Goal: Task Accomplishment & Management: Use online tool/utility

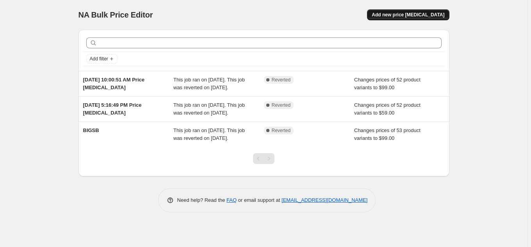
click at [398, 16] on span "Add new price change job" at bounding box center [407, 15] width 73 height 6
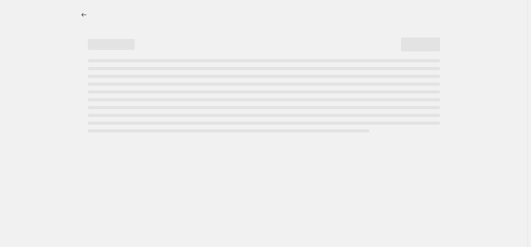
select select "percentage"
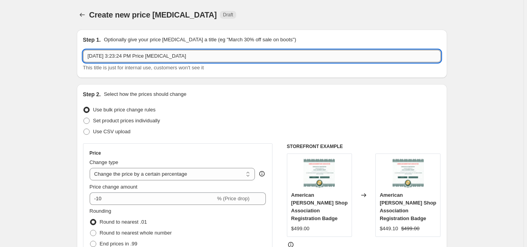
drag, startPoint x: 200, startPoint y: 52, endPoint x: -32, endPoint y: 63, distance: 231.6
click at [83, 62] on input "Oct 2, 2025, 3:23:24 PM Price change job" at bounding box center [262, 56] width 358 height 12
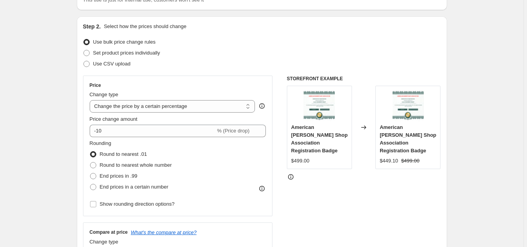
scroll to position [80, 0]
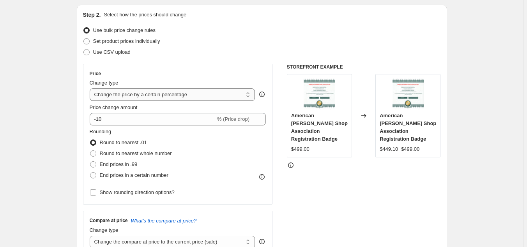
type input "$79"
click at [90, 89] on select "Change the price to a certain amount Change the price by a certain amount Chang…" at bounding box center [173, 95] width 166 height 12
select select "to"
click option "Change the price to a certain amount" at bounding box center [0, 0] width 0 height 0
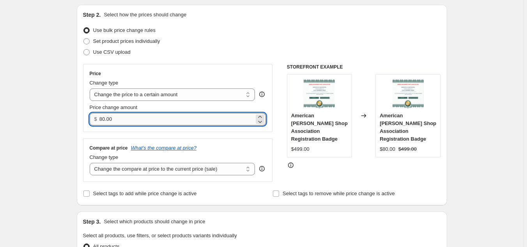
drag, startPoint x: 117, startPoint y: 118, endPoint x: 65, endPoint y: 124, distance: 52.6
click at [99, 124] on input "80.00" at bounding box center [176, 119] width 155 height 12
type input "79.99"
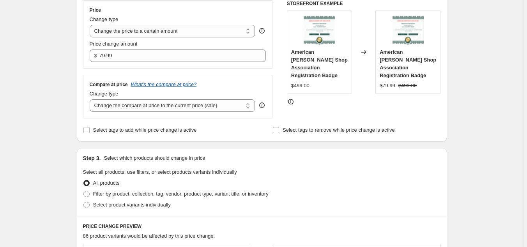
scroll to position [159, 0]
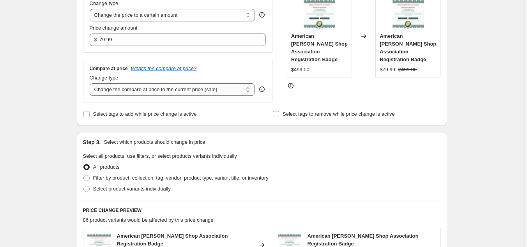
click at [90, 83] on select "Change the compare at price to the current price (sale) Change the compare at p…" at bounding box center [173, 89] width 166 height 12
select select "remove"
click option "Remove the compare at price" at bounding box center [0, 0] width 0 height 0
click at [50, 110] on div "Create new price change job. This page is ready Create new price change job Dra…" at bounding box center [262, 197] width 524 height 712
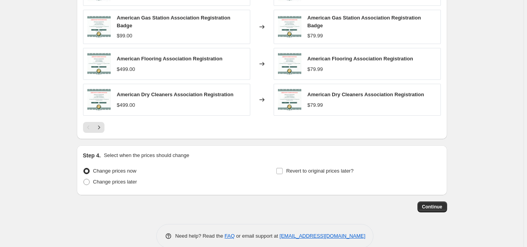
scroll to position [460, 0]
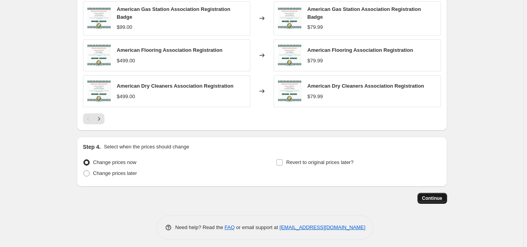
click at [439, 195] on span "Continue" at bounding box center [433, 198] width 20 height 6
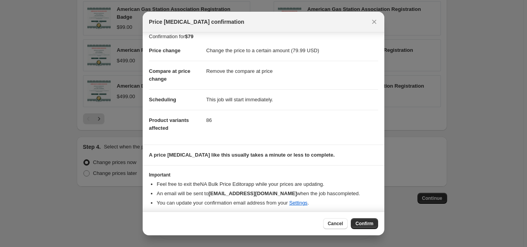
scroll to position [10, 0]
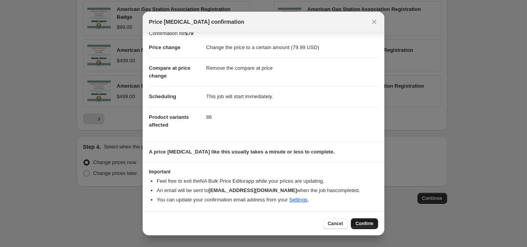
click at [364, 222] on span "Confirm" at bounding box center [365, 224] width 18 height 6
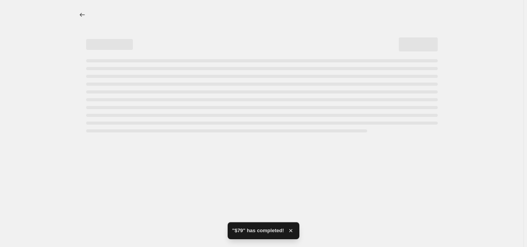
select select "remove"
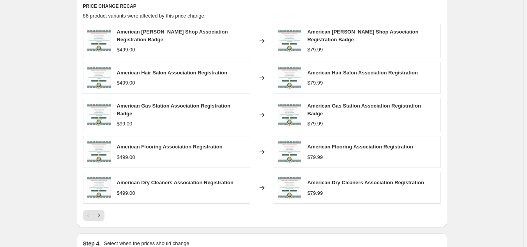
scroll to position [517, 0]
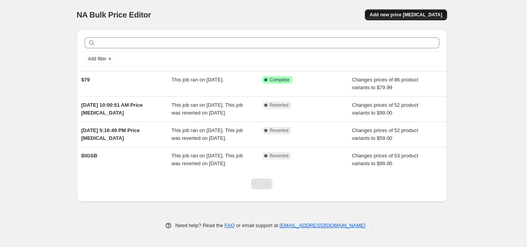
click at [402, 12] on button "Add new price [MEDICAL_DATA]" at bounding box center [406, 14] width 82 height 11
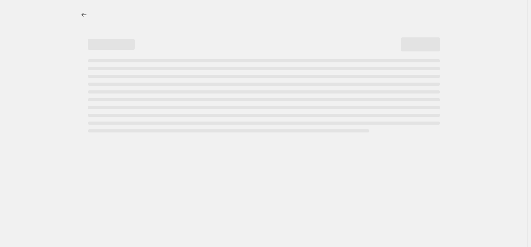
select select "percentage"
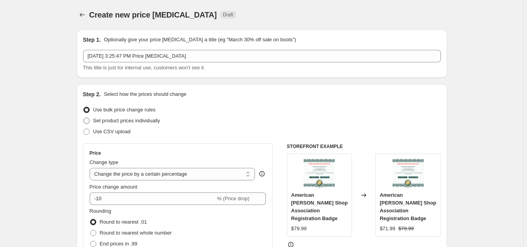
click at [89, 120] on span at bounding box center [86, 121] width 6 height 6
click at [84, 118] on input "Set product prices individually" at bounding box center [83, 118] width 0 height 0
radio input "true"
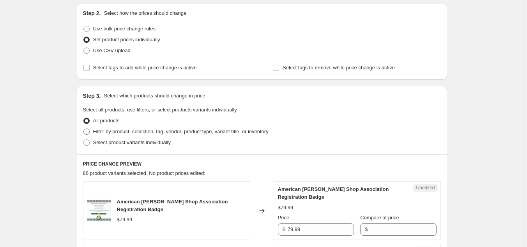
scroll to position [40, 0]
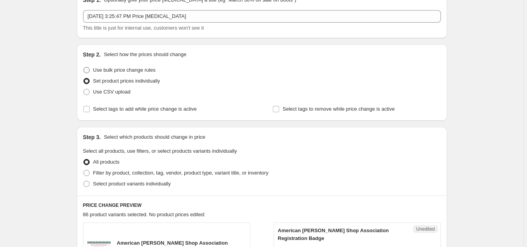
click at [90, 69] on span at bounding box center [86, 70] width 6 height 6
click at [84, 67] on input "Use bulk price change rules" at bounding box center [83, 67] width 0 height 0
radio input "true"
select select "percentage"
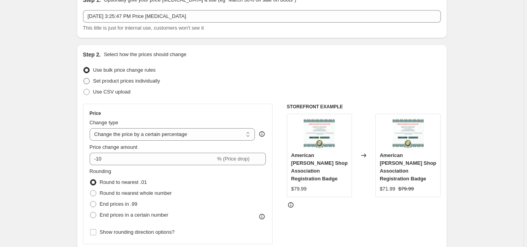
click at [88, 80] on span at bounding box center [86, 81] width 6 height 6
click at [84, 78] on input "Set product prices individually" at bounding box center [83, 78] width 0 height 0
radio input "true"
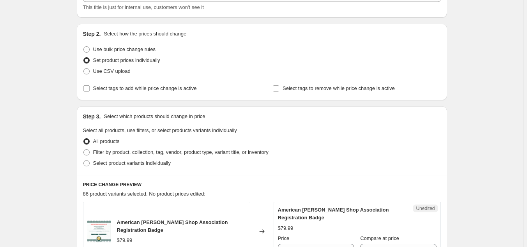
scroll to position [80, 0]
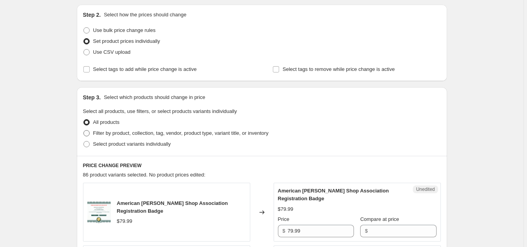
click at [87, 135] on span at bounding box center [86, 133] width 6 height 6
click at [84, 131] on input "Filter by product, collection, tag, vendor, product type, variant title, or inv…" at bounding box center [83, 130] width 0 height 0
radio input "true"
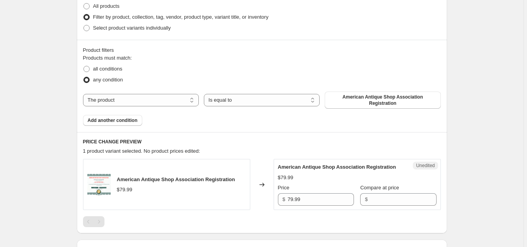
scroll to position [199, 0]
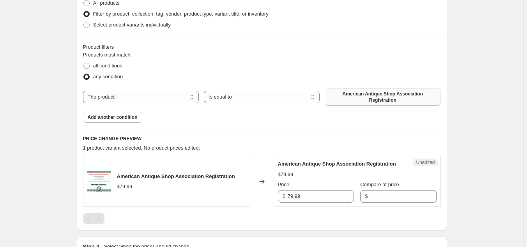
click at [366, 93] on span "American Antique Shop Association Registration" at bounding box center [383, 97] width 107 height 12
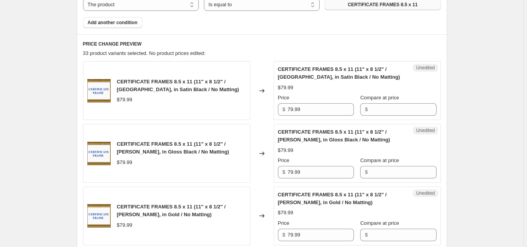
scroll to position [279, 0]
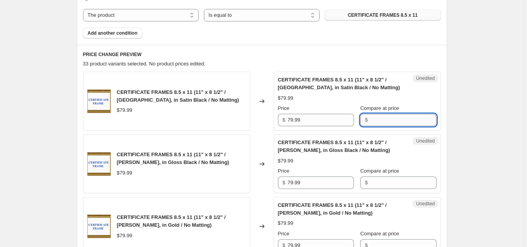
click at [381, 121] on input "Compare at price" at bounding box center [403, 120] width 66 height 12
type input "49.99"
drag, startPoint x: 392, startPoint y: 124, endPoint x: 311, endPoint y: 132, distance: 81.6
click at [370, 126] on input "49.99" at bounding box center [403, 120] width 66 height 12
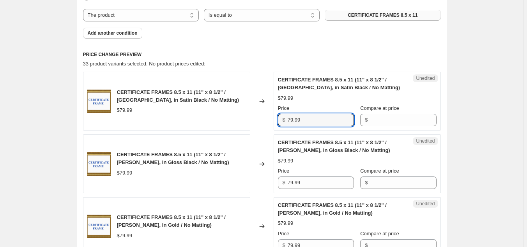
drag, startPoint x: 320, startPoint y: 119, endPoint x: 174, endPoint y: 143, distance: 147.8
click at [288, 126] on input "79.99" at bounding box center [321, 120] width 66 height 12
drag, startPoint x: 305, startPoint y: 117, endPoint x: 265, endPoint y: 121, distance: 40.0
click at [288, 121] on input "49.95" at bounding box center [321, 120] width 66 height 12
type input "49.95"
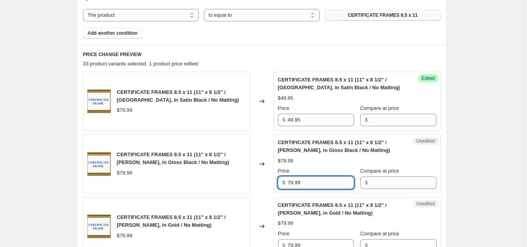
drag, startPoint x: 307, startPoint y: 187, endPoint x: 249, endPoint y: 190, distance: 57.8
click at [288, 189] on input "79.99" at bounding box center [321, 183] width 66 height 12
paste input "49.95"
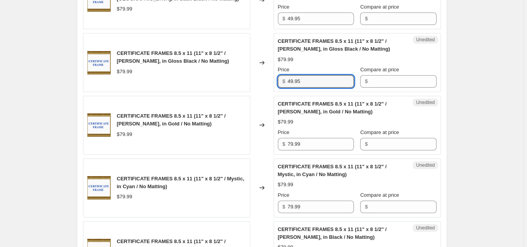
scroll to position [398, 0]
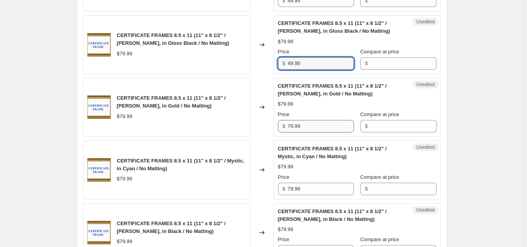
type input "49.95"
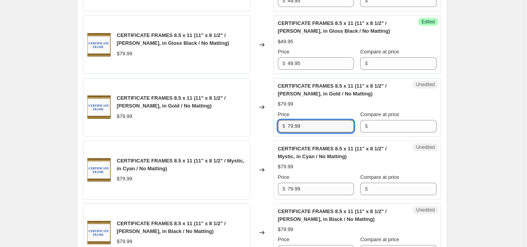
drag, startPoint x: 312, startPoint y: 123, endPoint x: 263, endPoint y: 133, distance: 50.0
click at [288, 128] on input "79.99" at bounding box center [321, 126] width 66 height 12
paste input "49.95"
type input "49.95"
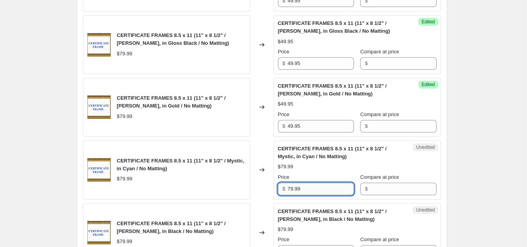
drag, startPoint x: 309, startPoint y: 190, endPoint x: 267, endPoint y: 191, distance: 42.1
click at [288, 191] on input "79.99" at bounding box center [321, 189] width 66 height 12
paste input "49.95"
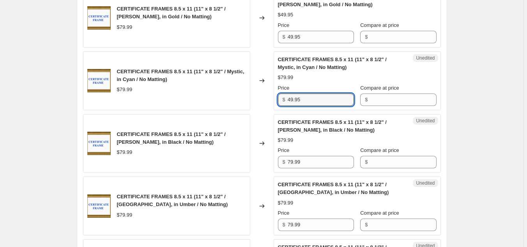
scroll to position [517, 0]
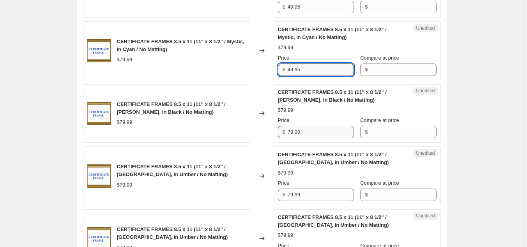
type input "49.95"
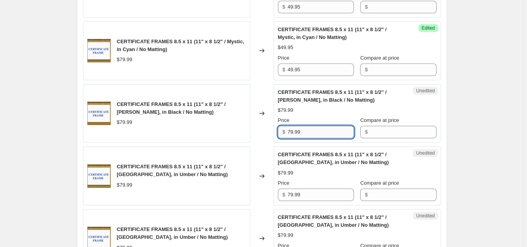
drag, startPoint x: 311, startPoint y: 131, endPoint x: 266, endPoint y: 131, distance: 44.9
click at [288, 131] on input "79.99" at bounding box center [321, 132] width 66 height 12
paste input "49.95"
type input "49.95"
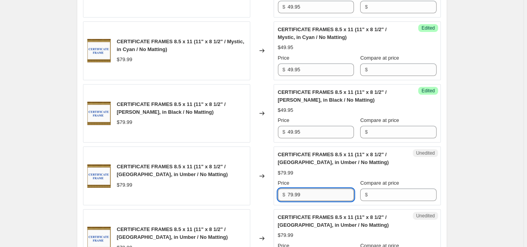
drag, startPoint x: 308, startPoint y: 198, endPoint x: 280, endPoint y: 198, distance: 28.1
click at [288, 198] on input "79.99" at bounding box center [321, 195] width 66 height 12
paste input "49.95"
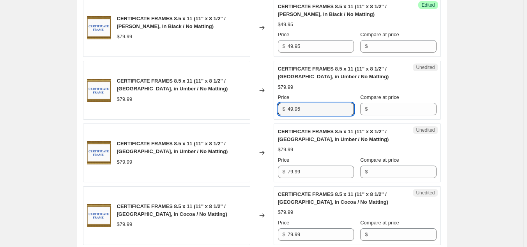
scroll to position [637, 0]
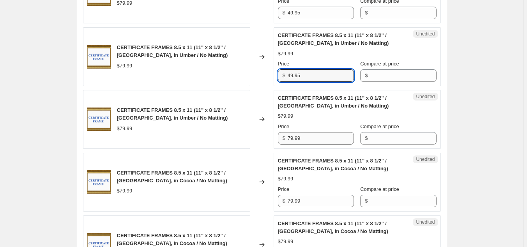
type input "49.95"
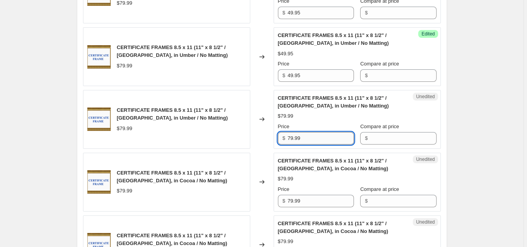
drag, startPoint x: 309, startPoint y: 138, endPoint x: 281, endPoint y: 138, distance: 28.9
click at [288, 138] on input "79.99" at bounding box center [321, 138] width 66 height 12
paste input "49.95"
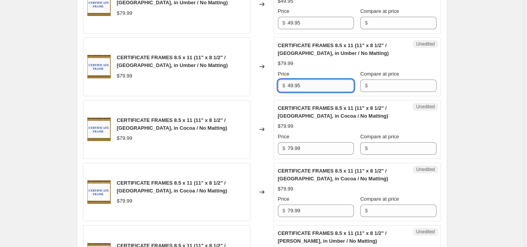
scroll to position [716, 0]
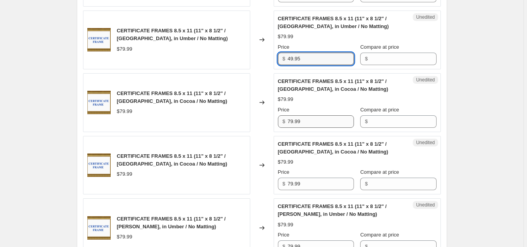
type input "49.95"
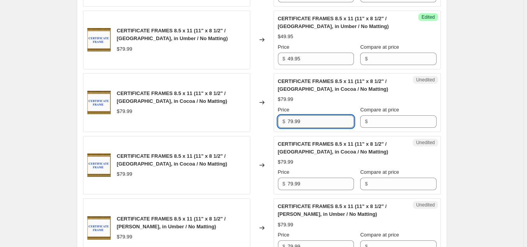
drag, startPoint x: 310, startPoint y: 121, endPoint x: 276, endPoint y: 121, distance: 33.9
click at [288, 121] on input "79.99" at bounding box center [321, 121] width 66 height 12
paste input "49.95"
type input "49.95"
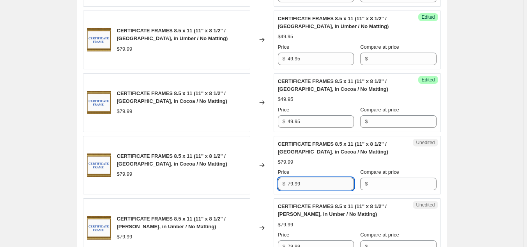
drag, startPoint x: 304, startPoint y: 183, endPoint x: 277, endPoint y: 187, distance: 27.1
click at [288, 187] on input "79.99" at bounding box center [321, 184] width 66 height 12
paste input "49.95"
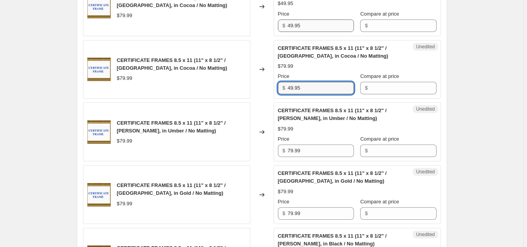
scroll to position [836, 0]
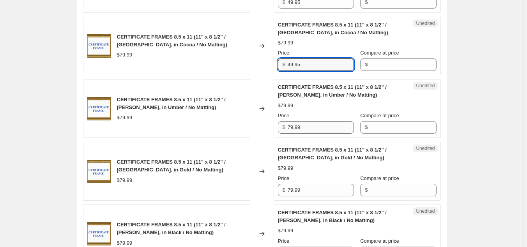
type input "49.95"
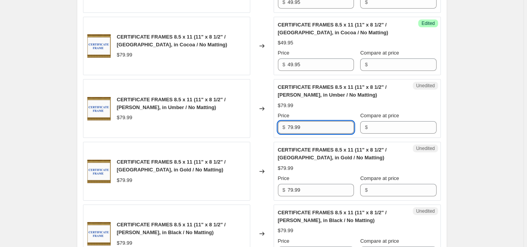
drag, startPoint x: 311, startPoint y: 126, endPoint x: 277, endPoint y: 128, distance: 34.0
click at [288, 128] on input "79.99" at bounding box center [321, 127] width 66 height 12
paste input "49.95"
type input "49.95"
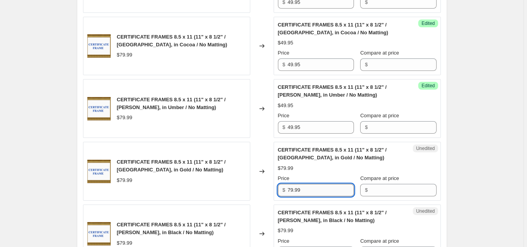
drag, startPoint x: 310, startPoint y: 192, endPoint x: 273, endPoint y: 194, distance: 37.2
click at [288, 194] on input "79.99" at bounding box center [321, 190] width 66 height 12
paste input "49.95"
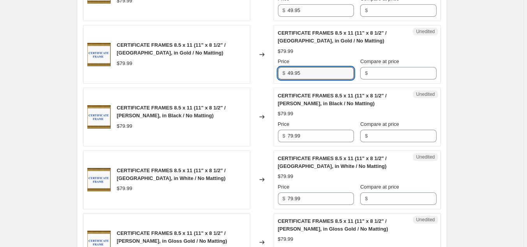
scroll to position [995, 0]
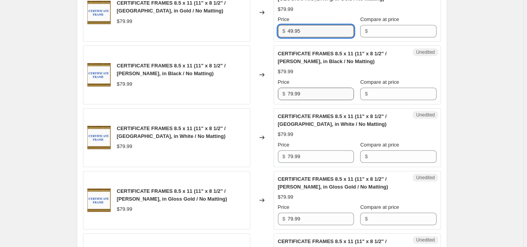
type input "49.95"
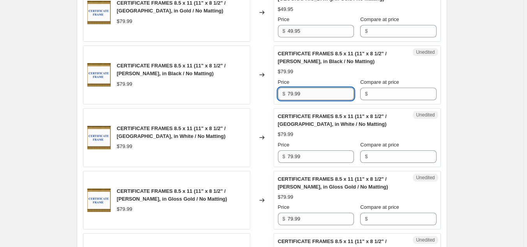
drag, startPoint x: 313, startPoint y: 91, endPoint x: 274, endPoint y: 94, distance: 38.3
click at [288, 94] on input "79.99" at bounding box center [321, 94] width 66 height 12
paste input "49.95"
type input "49.95"
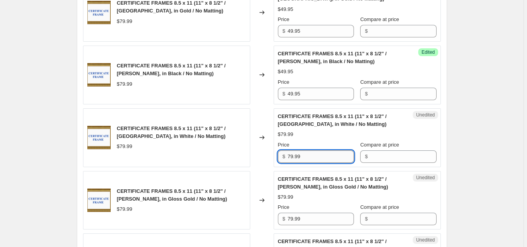
drag, startPoint x: 306, startPoint y: 153, endPoint x: 277, endPoint y: 157, distance: 29.6
click at [288, 157] on input "79.99" at bounding box center [321, 157] width 66 height 12
paste input "49.95"
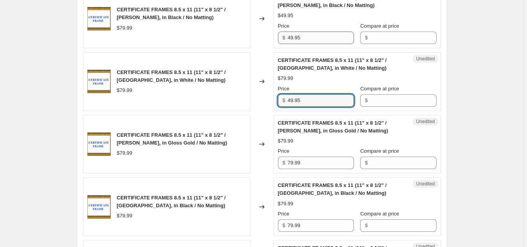
scroll to position [1074, 0]
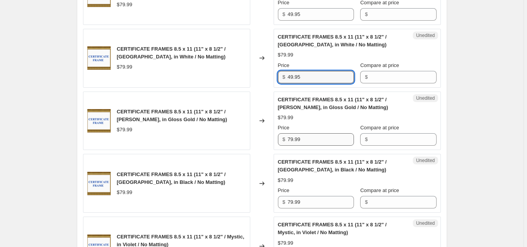
type input "49.95"
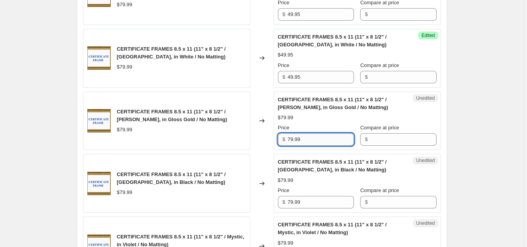
drag, startPoint x: 309, startPoint y: 138, endPoint x: 281, endPoint y: 138, distance: 28.1
click at [288, 138] on input "79.99" at bounding box center [321, 139] width 66 height 12
paste input "49.95"
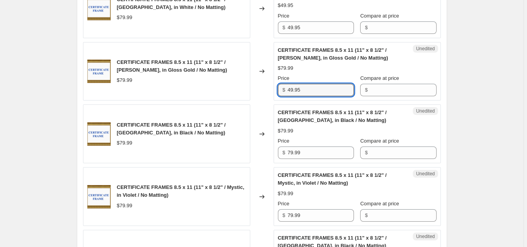
scroll to position [1154, 0]
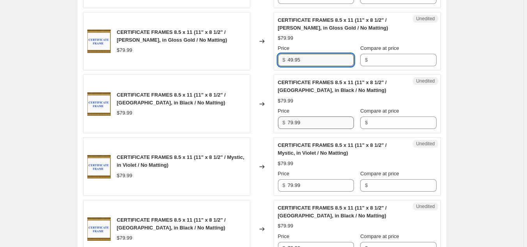
type input "49.95"
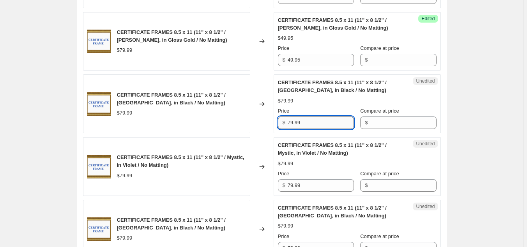
drag, startPoint x: 304, startPoint y: 124, endPoint x: 252, endPoint y: 129, distance: 52.5
click at [288, 129] on input "79.99" at bounding box center [321, 123] width 66 height 12
paste input "49.95"
type input "49.95"
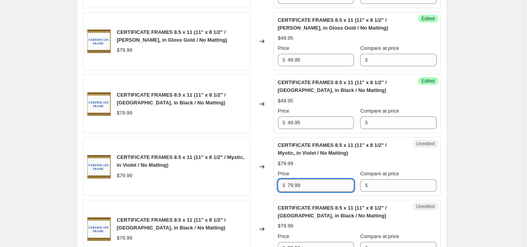
drag, startPoint x: 315, startPoint y: 183, endPoint x: 267, endPoint y: 187, distance: 48.2
click at [288, 187] on input "79.99" at bounding box center [321, 185] width 66 height 12
paste input "49.95"
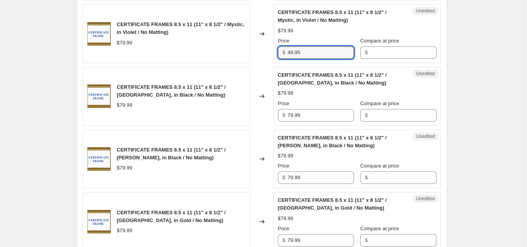
scroll to position [1313, 0]
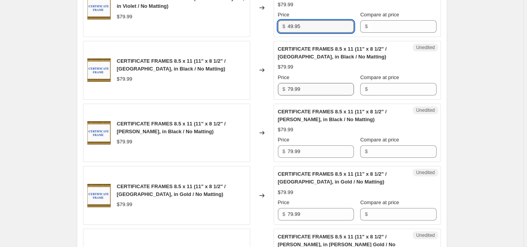
type input "49.95"
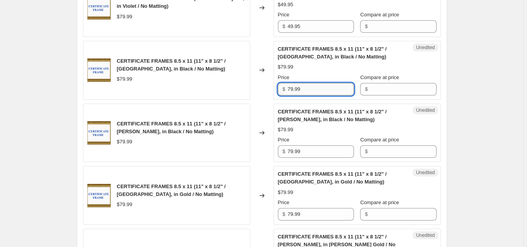
drag, startPoint x: 305, startPoint y: 89, endPoint x: 277, endPoint y: 89, distance: 28.1
click at [288, 89] on input "79.99" at bounding box center [321, 89] width 66 height 12
paste input "49.95"
type input "49.95"
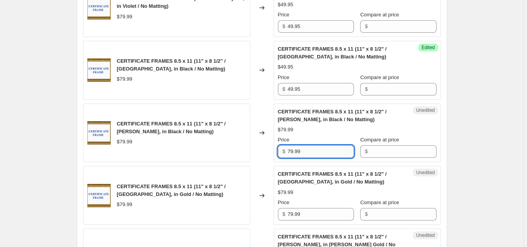
drag, startPoint x: 317, startPoint y: 151, endPoint x: 284, endPoint y: 154, distance: 33.7
click at [288, 154] on input "79.99" at bounding box center [321, 152] width 66 height 12
paste input "49.95"
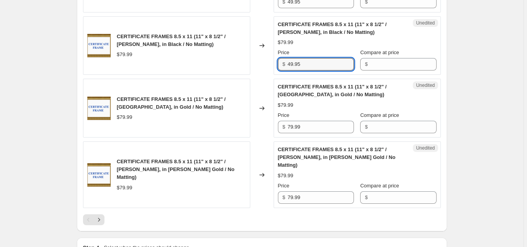
scroll to position [1433, 0]
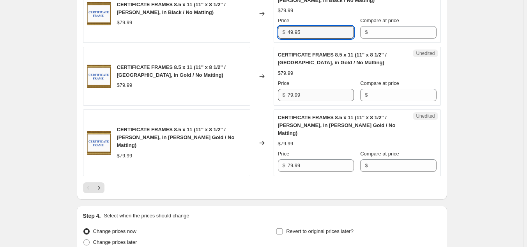
type input "49.95"
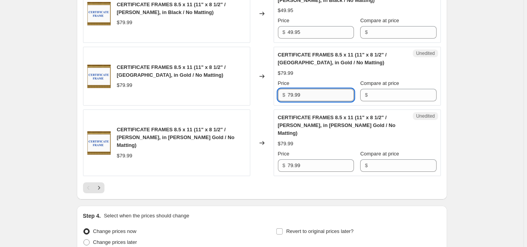
drag, startPoint x: 311, startPoint y: 97, endPoint x: 270, endPoint y: 98, distance: 41.8
click at [288, 98] on input "79.99" at bounding box center [321, 95] width 66 height 12
paste input "49.95"
type input "49.95"
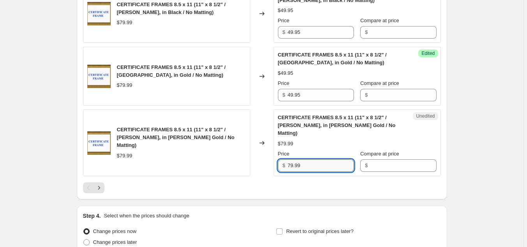
drag, startPoint x: 307, startPoint y: 158, endPoint x: 282, endPoint y: 158, distance: 25.8
click at [288, 160] on input "79.99" at bounding box center [321, 166] width 66 height 12
paste input "49.95"
type input "49.95"
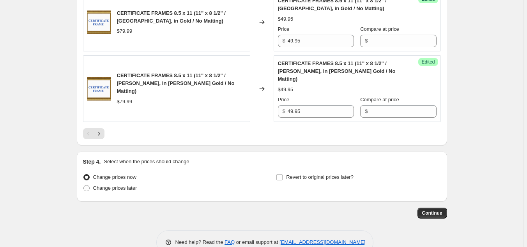
scroll to position [1498, 0]
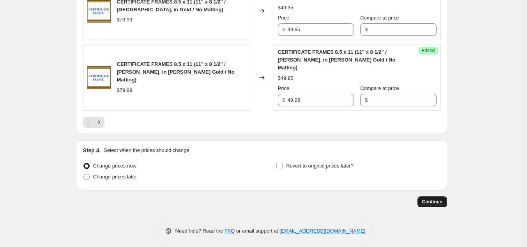
click at [432, 199] on span "Continue" at bounding box center [433, 202] width 20 height 6
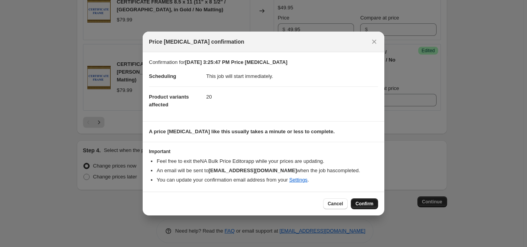
click at [367, 204] on span "Confirm" at bounding box center [365, 204] width 18 height 6
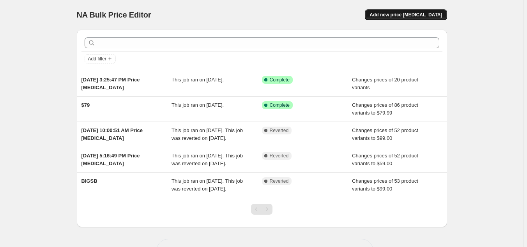
click at [405, 11] on button "Add new price [MEDICAL_DATA]" at bounding box center [406, 14] width 82 height 11
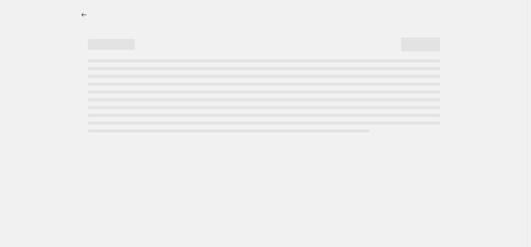
select select "percentage"
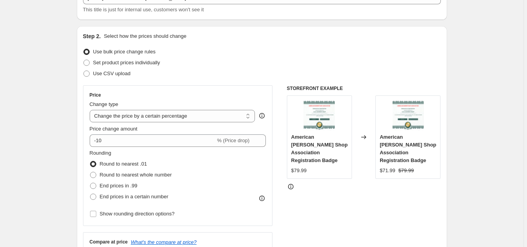
scroll to position [80, 0]
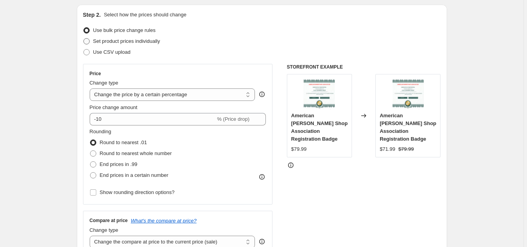
click at [89, 40] on span at bounding box center [86, 41] width 6 height 6
click at [84, 39] on input "Set product prices individually" at bounding box center [83, 38] width 0 height 0
radio input "true"
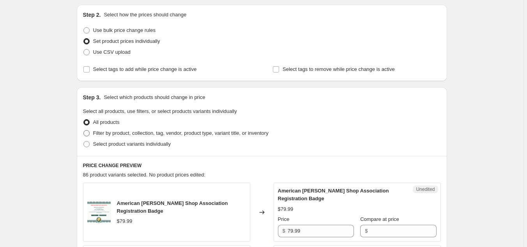
click at [89, 134] on span at bounding box center [86, 133] width 6 height 6
click at [84, 131] on input "Filter by product, collection, tag, vendor, product type, variant title, or inv…" at bounding box center [83, 130] width 0 height 0
radio input "true"
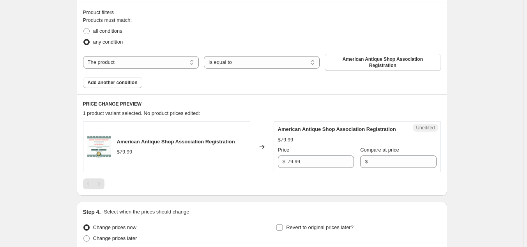
scroll to position [239, 0]
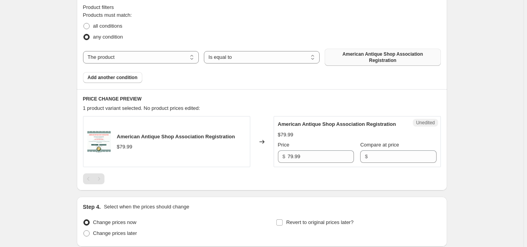
click at [355, 53] on span "American Antique Shop Association Registration" at bounding box center [383, 57] width 107 height 12
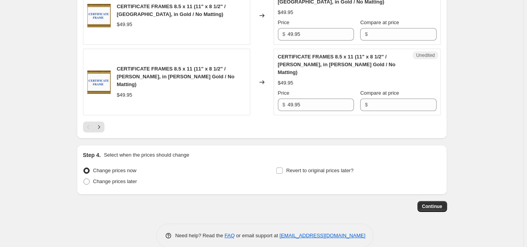
scroll to position [1498, 0]
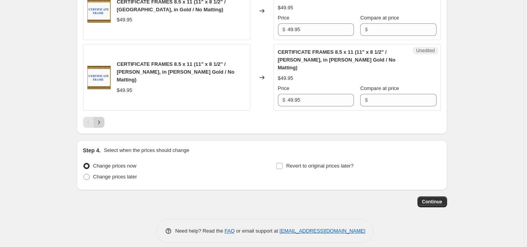
click at [100, 119] on icon "Next" at bounding box center [99, 123] width 8 height 8
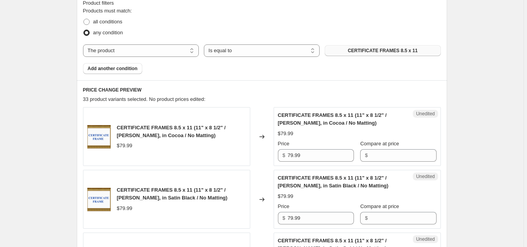
scroll to position [303, 0]
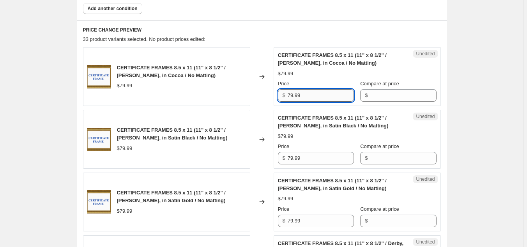
drag, startPoint x: 313, startPoint y: 92, endPoint x: 250, endPoint y: 99, distance: 63.2
click at [288, 99] on input "79.99" at bounding box center [321, 95] width 66 height 12
paste input "49.95"
type input "49.95"
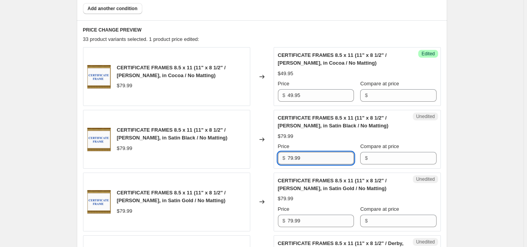
drag, startPoint x: 309, startPoint y: 159, endPoint x: 265, endPoint y: 163, distance: 44.3
click at [288, 163] on input "79.99" at bounding box center [321, 158] width 66 height 12
paste input "49.95"
type input "49.95"
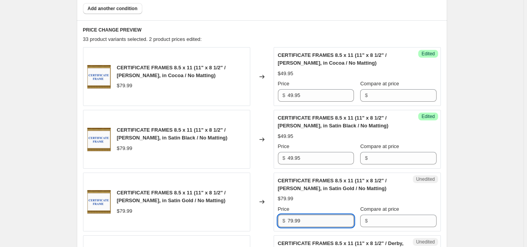
drag, startPoint x: 303, startPoint y: 222, endPoint x: 283, endPoint y: 223, distance: 20.3
click at [288, 223] on input "79.99" at bounding box center [321, 221] width 66 height 12
paste input "49.95"
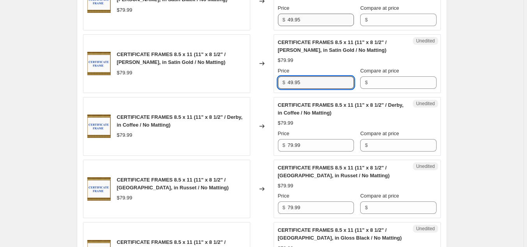
scroll to position [462, 0]
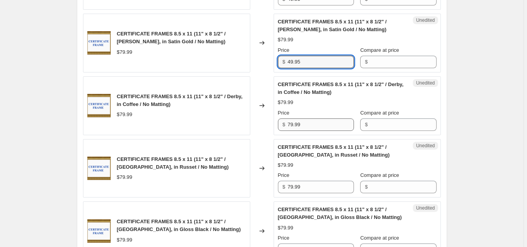
type input "49.95"
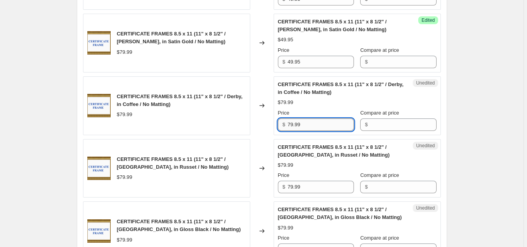
drag, startPoint x: 307, startPoint y: 119, endPoint x: 267, endPoint y: 129, distance: 41.6
click at [288, 129] on input "79.99" at bounding box center [321, 125] width 66 height 12
paste input "49.95"
type input "49.95"
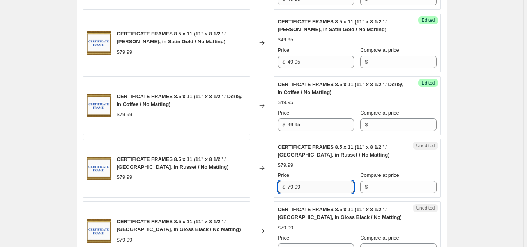
drag, startPoint x: 308, startPoint y: 189, endPoint x: 282, endPoint y: 190, distance: 25.8
click at [288, 190] on input "79.99" at bounding box center [321, 187] width 66 height 12
paste input "49.95"
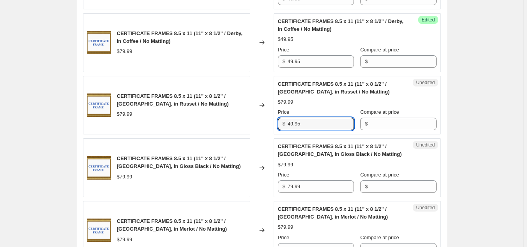
scroll to position [542, 0]
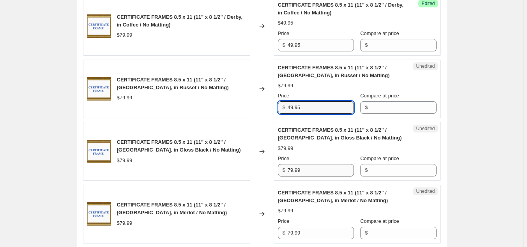
type input "49.95"
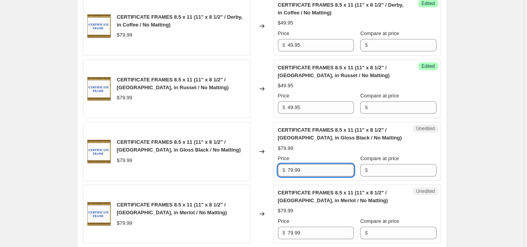
drag, startPoint x: 311, startPoint y: 170, endPoint x: 270, endPoint y: 169, distance: 40.2
click at [288, 169] on input "79.99" at bounding box center [321, 170] width 66 height 12
paste input "49.95"
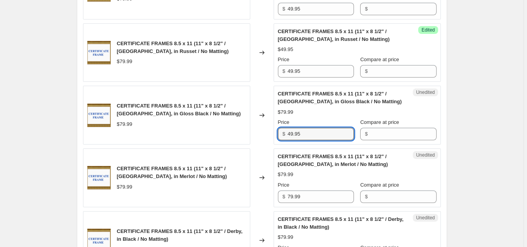
scroll to position [621, 0]
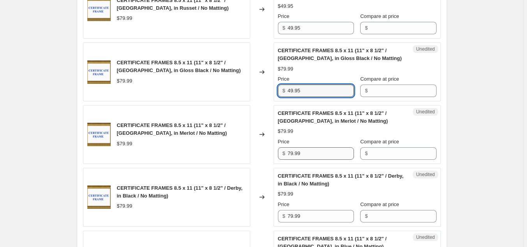
type input "49.95"
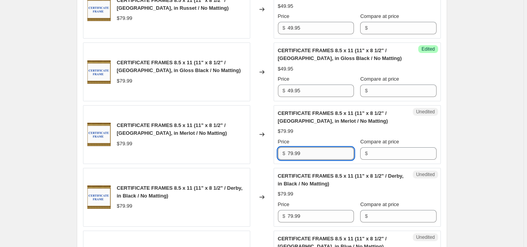
drag, startPoint x: 310, startPoint y: 156, endPoint x: 270, endPoint y: 156, distance: 40.6
click at [288, 156] on input "79.99" at bounding box center [321, 153] width 66 height 12
paste input "49.95"
type input "49.95"
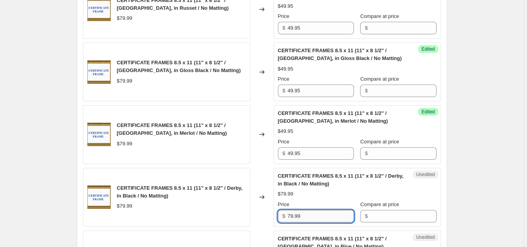
drag, startPoint x: 308, startPoint y: 218, endPoint x: 273, endPoint y: 220, distance: 35.1
click at [288, 220] on input "79.99" at bounding box center [321, 216] width 66 height 12
paste input "49.95"
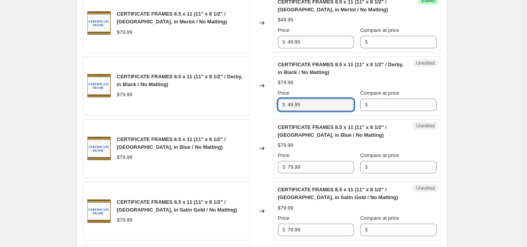
scroll to position [781, 0]
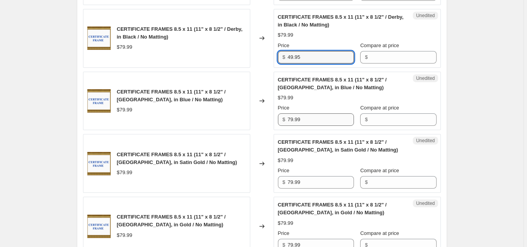
type input "49.95"
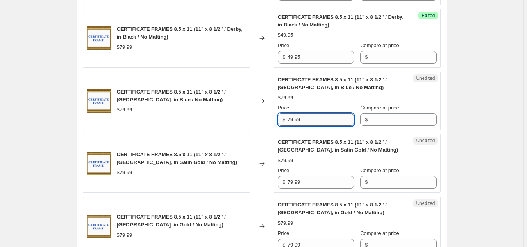
drag, startPoint x: 307, startPoint y: 115, endPoint x: 267, endPoint y: 125, distance: 41.0
click at [288, 125] on input "79.99" at bounding box center [321, 120] width 66 height 12
paste input "49.95"
type input "49.95"
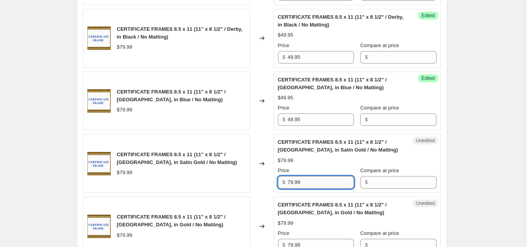
drag, startPoint x: 307, startPoint y: 185, endPoint x: 282, endPoint y: 186, distance: 25.0
click at [288, 186] on input "79.99" at bounding box center [321, 182] width 66 height 12
paste input "49.95"
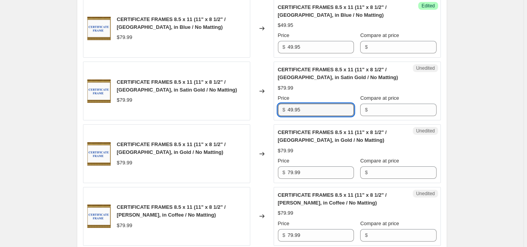
scroll to position [860, 0]
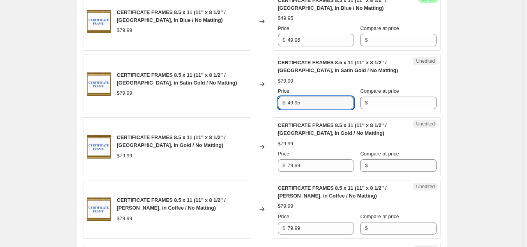
type input "49.95"
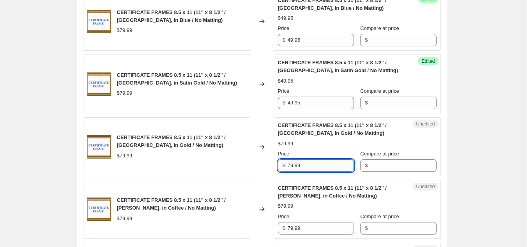
drag, startPoint x: 310, startPoint y: 165, endPoint x: 266, endPoint y: 165, distance: 44.1
click at [288, 165] on input "79.99" at bounding box center [321, 166] width 66 height 12
paste input "49.95"
type input "49.95"
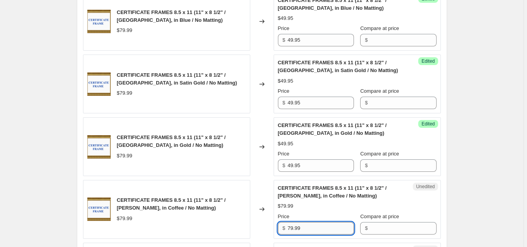
drag, startPoint x: 304, startPoint y: 229, endPoint x: 268, endPoint y: 232, distance: 36.8
click at [288, 232] on input "79.99" at bounding box center [321, 228] width 66 height 12
paste input "49.95"
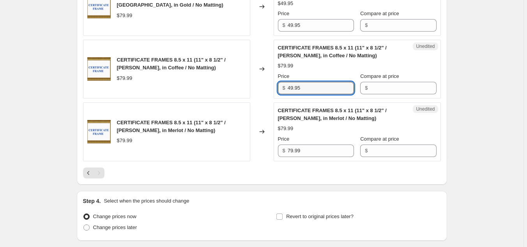
scroll to position [1019, 0]
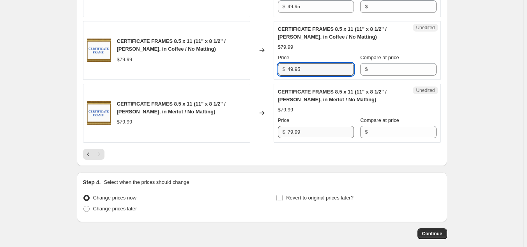
type input "49.95"
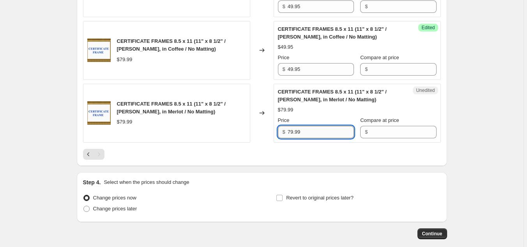
drag, startPoint x: 317, startPoint y: 130, endPoint x: 257, endPoint y: 135, distance: 60.7
click at [288, 135] on input "79.99" at bounding box center [321, 132] width 66 height 12
paste input "49.95"
type input "49.95"
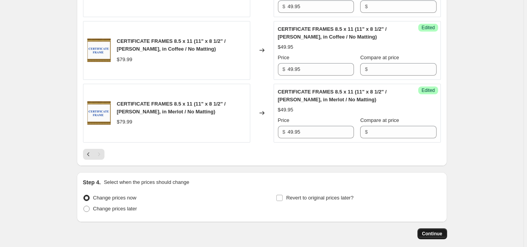
click at [436, 232] on span "Continue" at bounding box center [433, 234] width 20 height 6
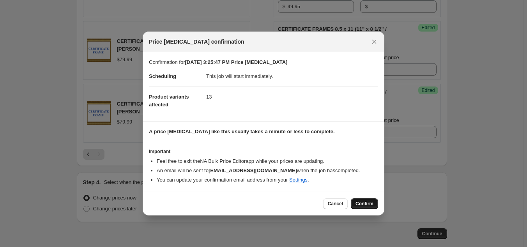
click at [366, 205] on span "Confirm" at bounding box center [365, 204] width 18 height 6
